Goal: Information Seeking & Learning: Learn about a topic

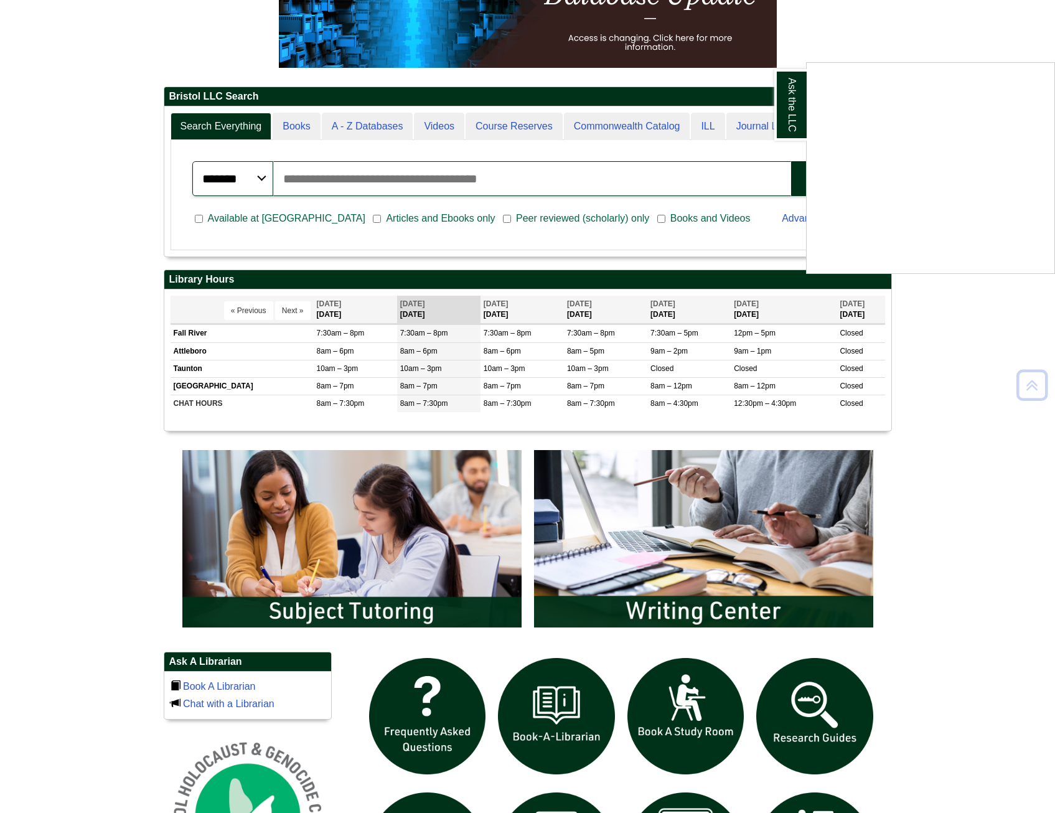
scroll to position [685, 0]
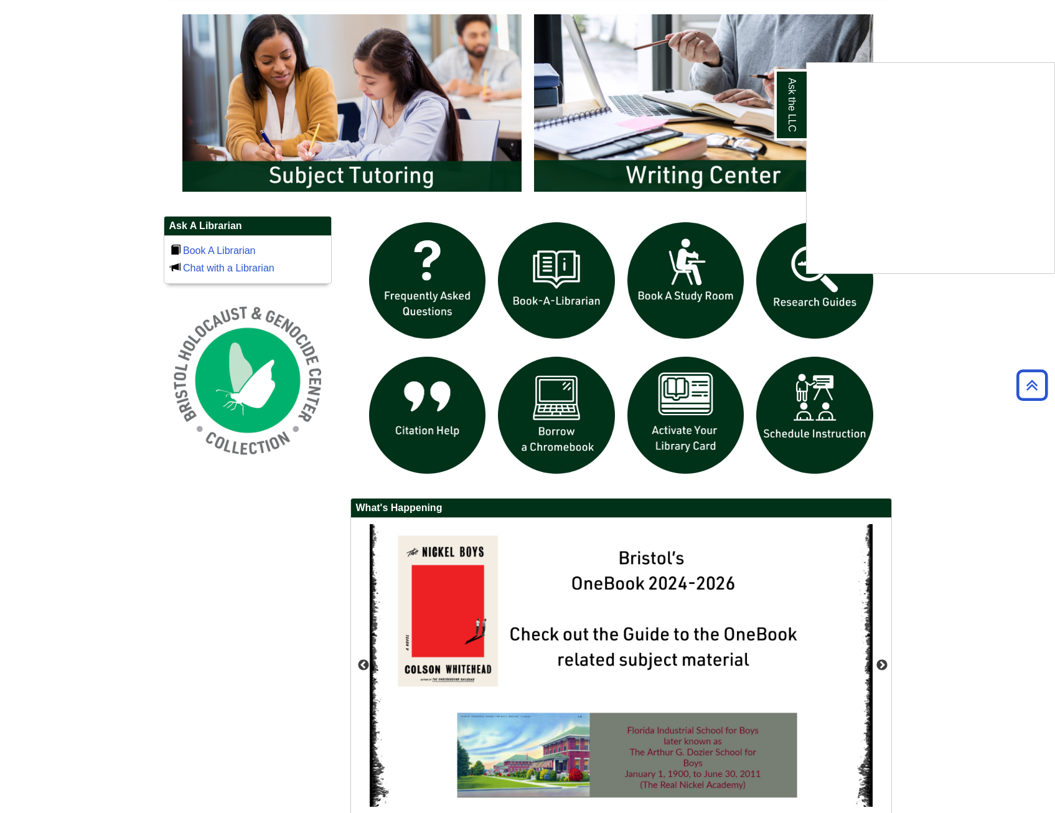
click at [782, 268] on div "Ask the LLC" at bounding box center [527, 406] width 1055 height 813
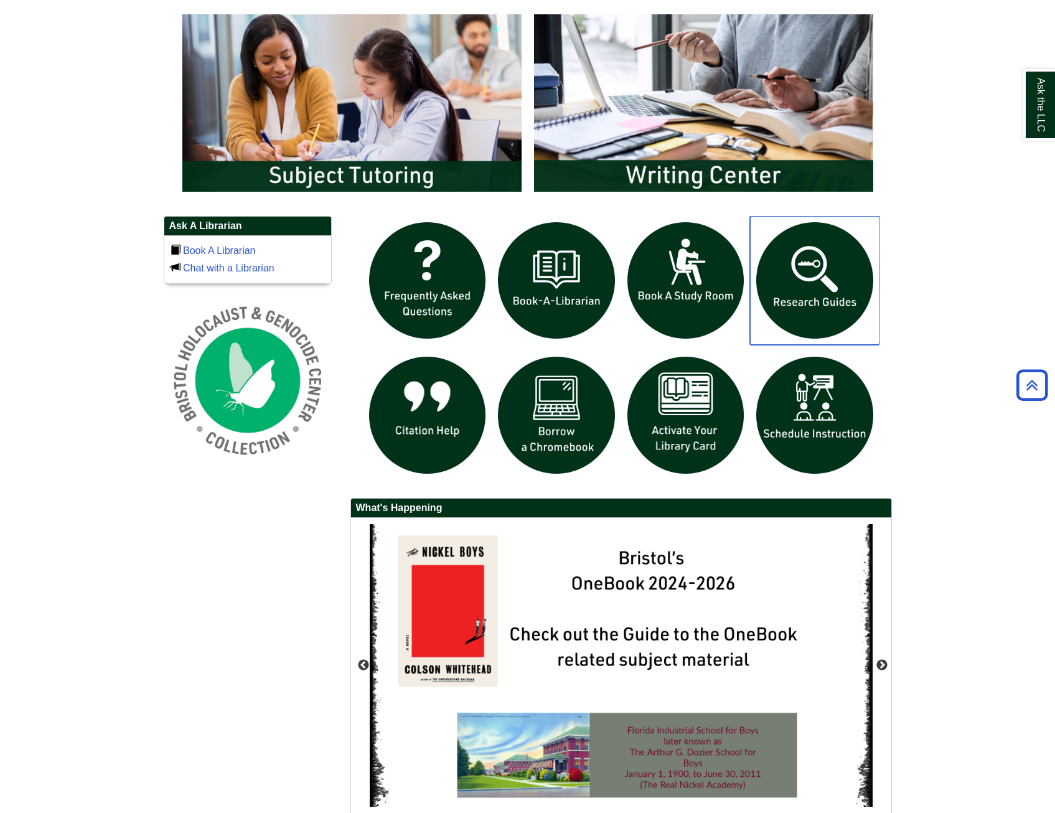
click at [782, 268] on img "slideshow" at bounding box center [814, 280] width 129 height 129
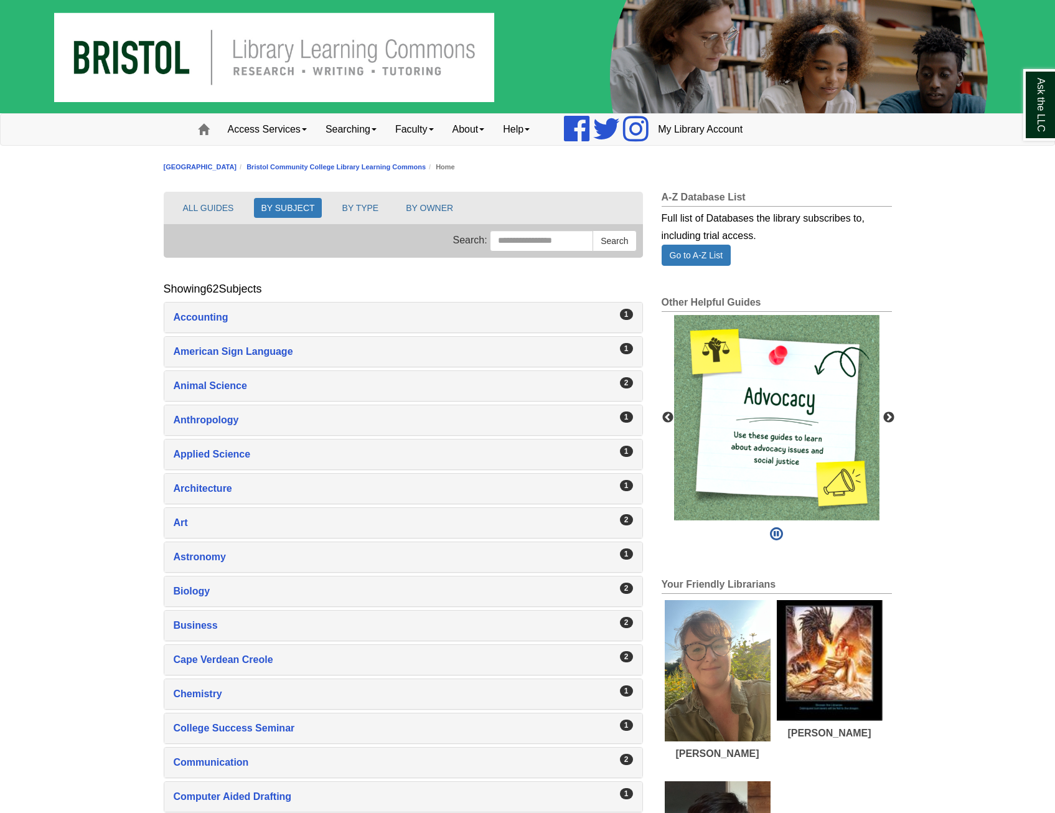
click at [611, 510] on div "2 Art , 2 guides" at bounding box center [403, 523] width 478 height 30
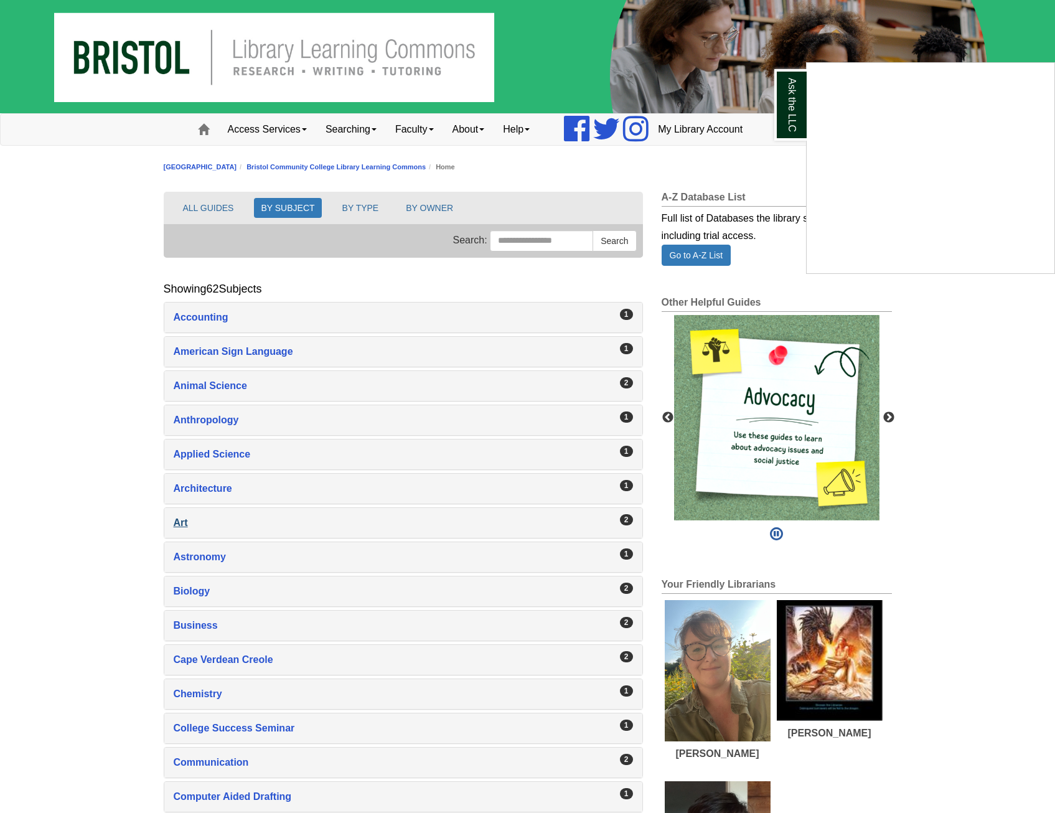
click at [535, 515] on div "Ask the LLC" at bounding box center [527, 406] width 1055 height 813
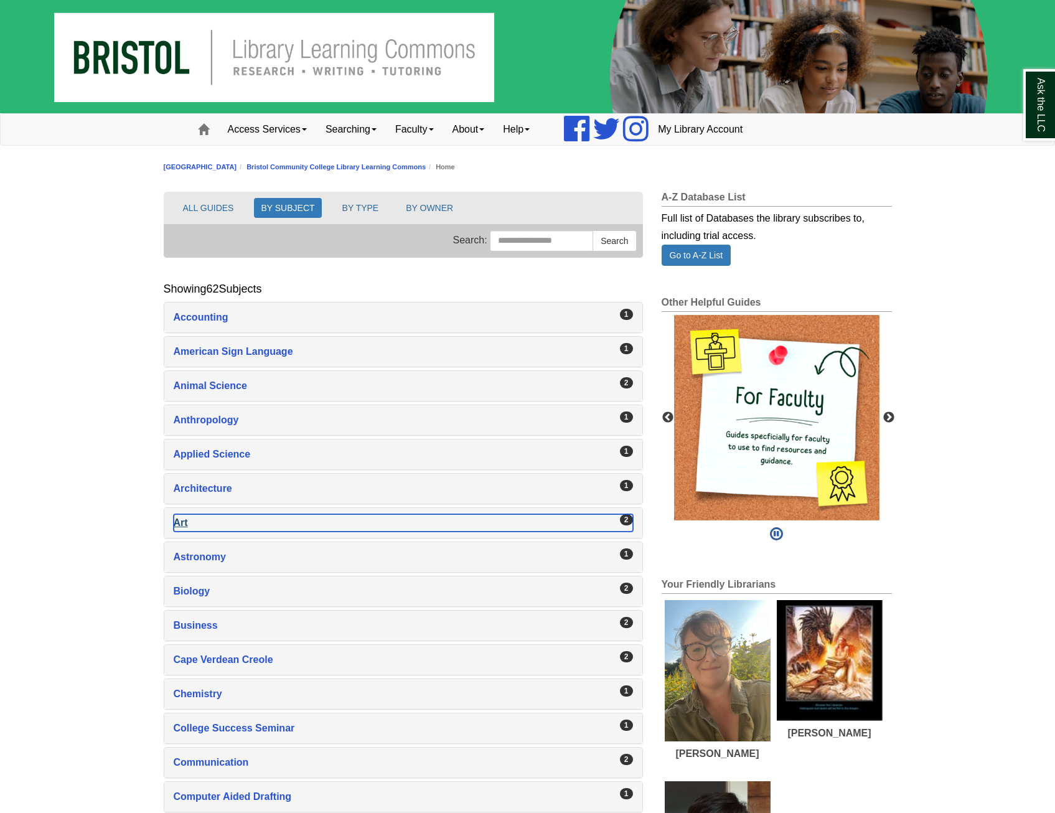
click at [181, 526] on div "Art , 2 guides" at bounding box center [403, 522] width 459 height 17
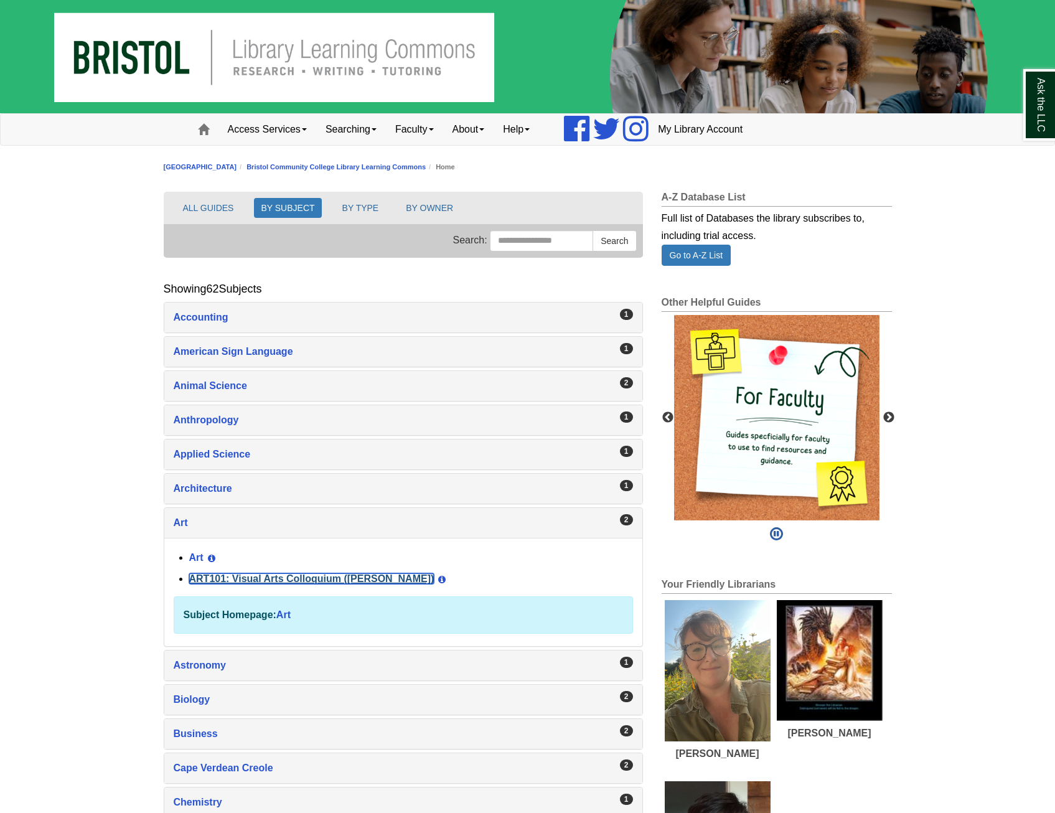
click at [230, 578] on link "ART101: Visual Arts Colloquium ([PERSON_NAME])" at bounding box center [311, 578] width 245 height 11
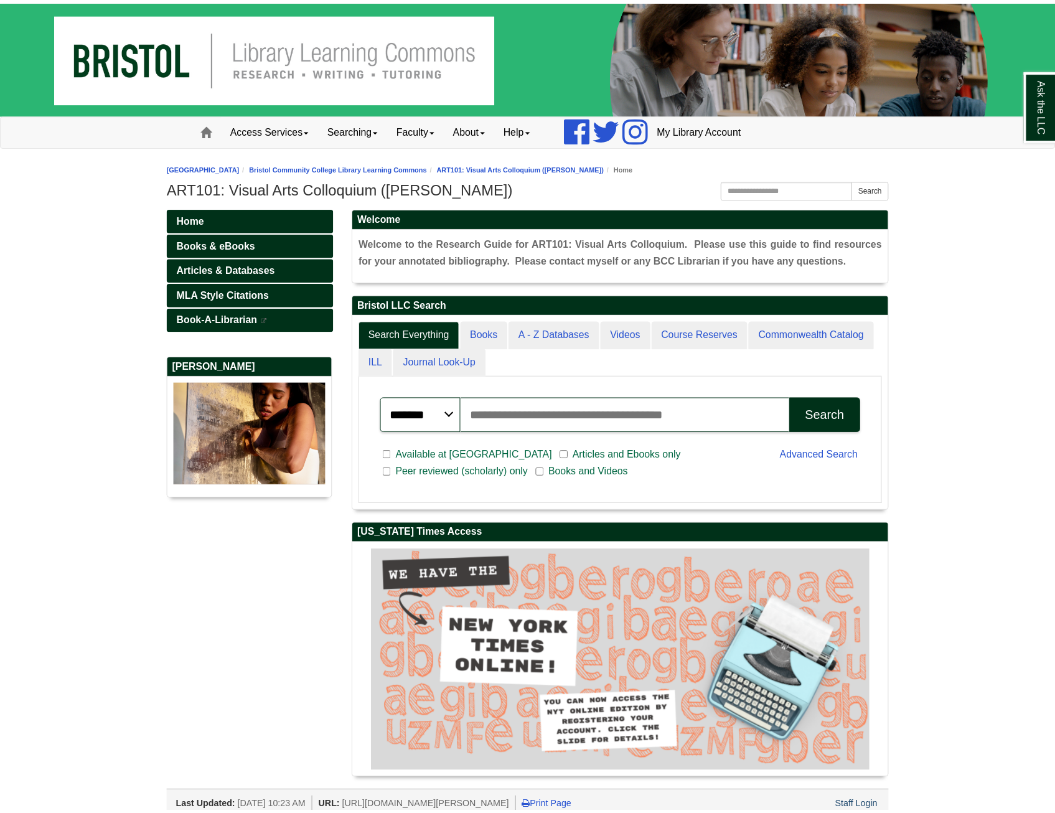
scroll to position [236, 540]
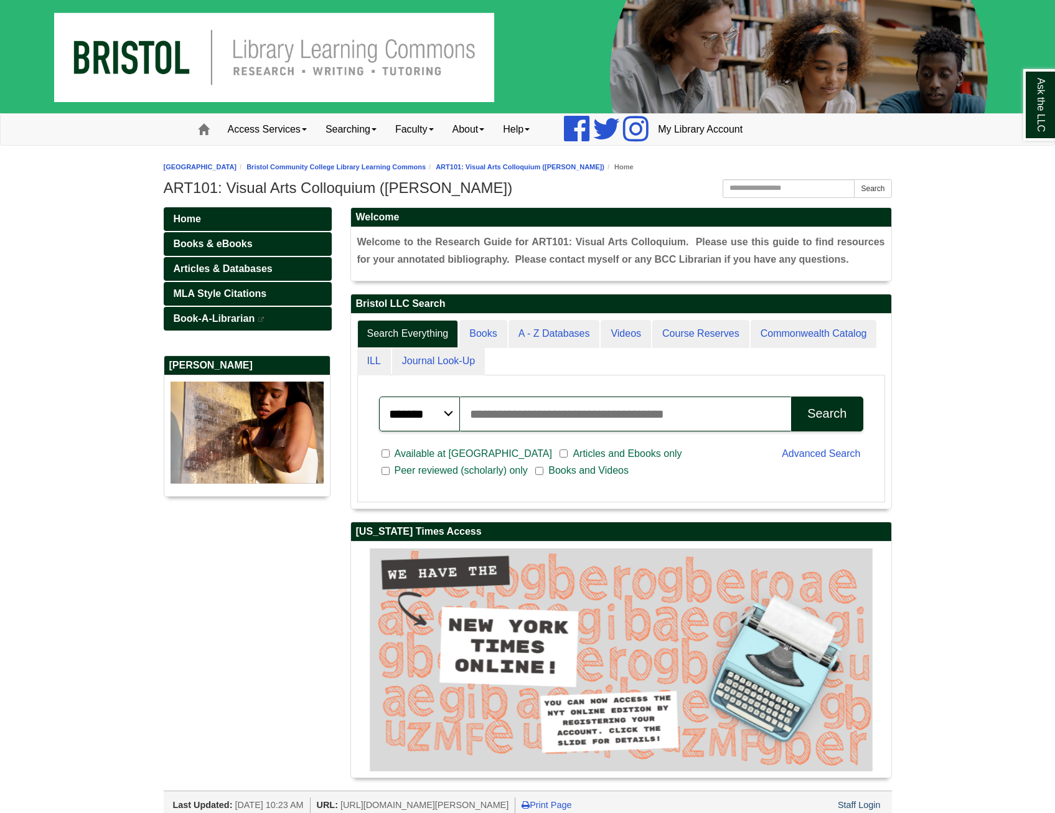
paste input "**********"
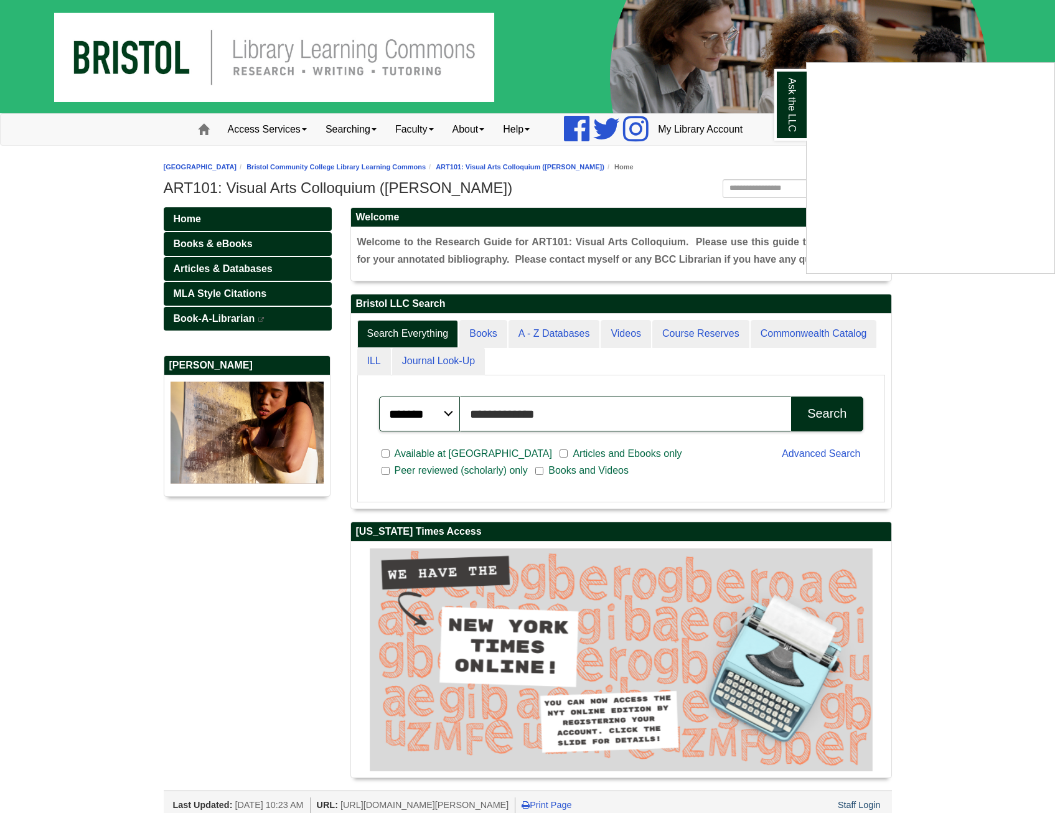
type input "**********"
click at [821, 427] on div "Ask the LLC" at bounding box center [527, 406] width 1055 height 813
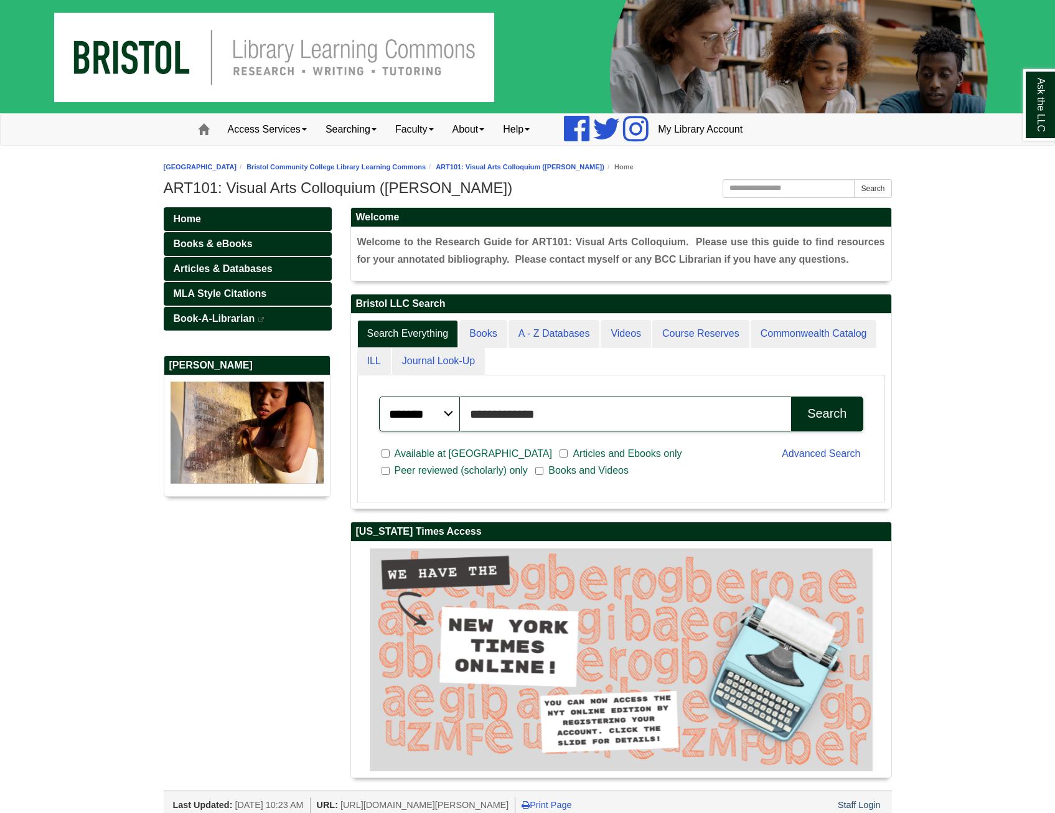
click at [809, 419] on div "Search" at bounding box center [826, 413] width 39 height 14
click at [277, 271] on link "Articles & Databases" at bounding box center [248, 269] width 168 height 24
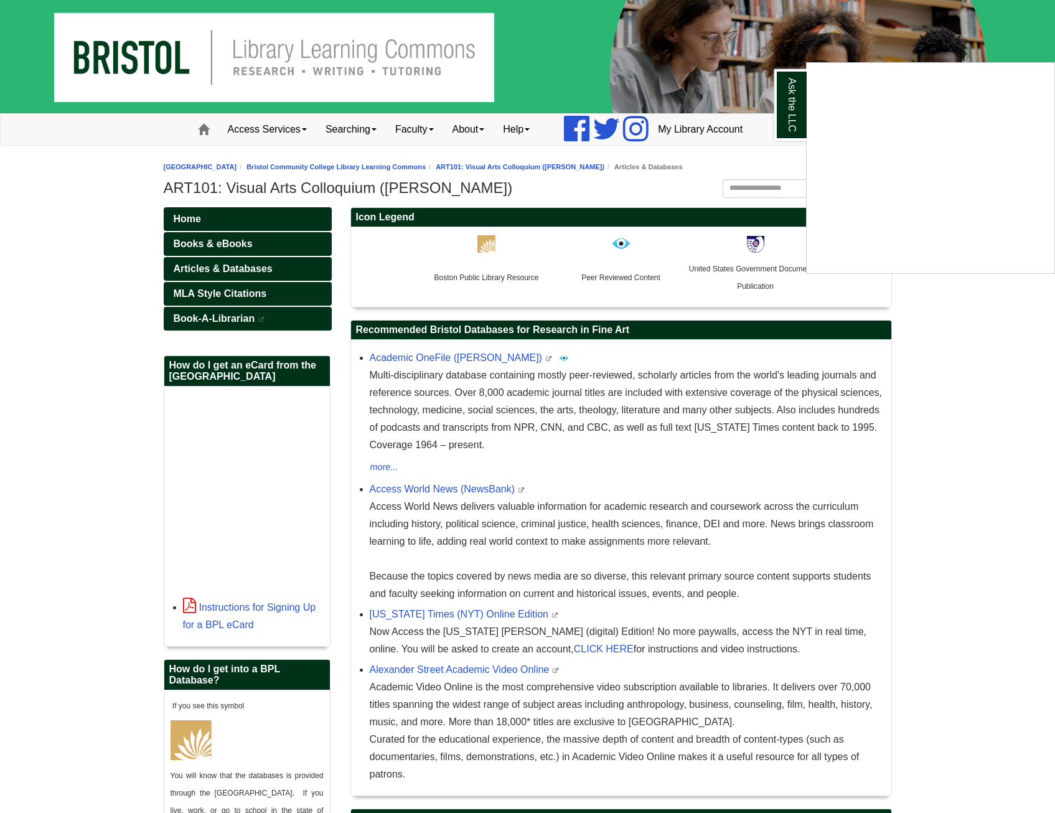
click at [703, 420] on div "Ask the LLC" at bounding box center [527, 406] width 1055 height 813
